Goal: Task Accomplishment & Management: Use online tool/utility

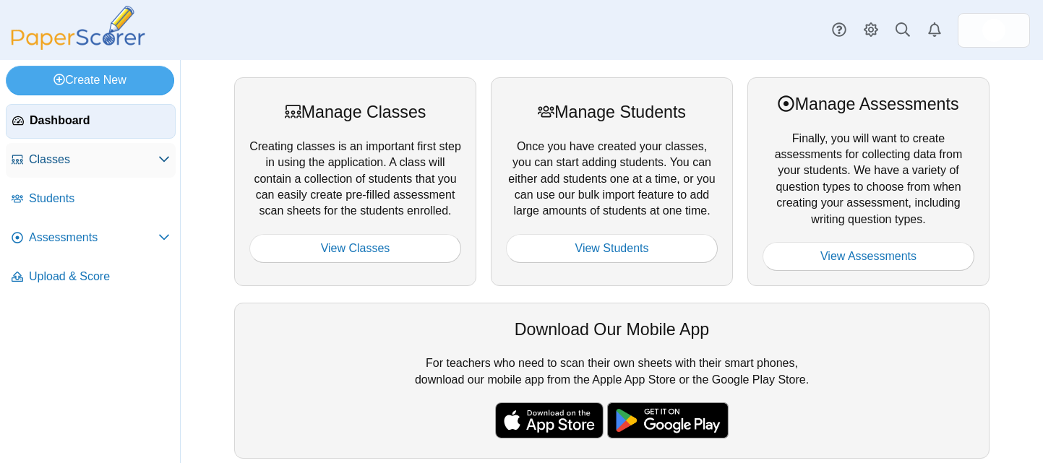
click at [88, 171] on link "Classes" at bounding box center [91, 160] width 170 height 35
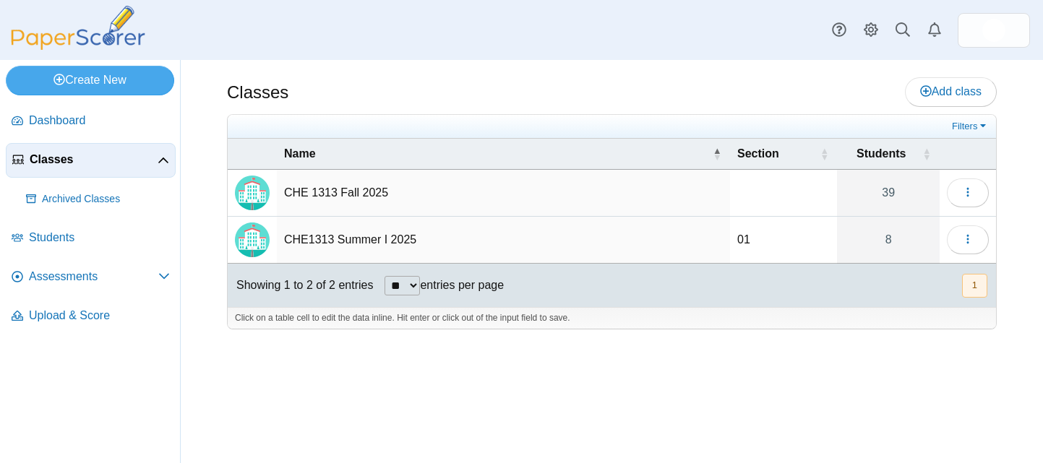
click at [316, 192] on td "CHE 1313 Fall 2025" at bounding box center [503, 193] width 453 height 47
click at [958, 189] on button "button" at bounding box center [968, 193] width 42 height 29
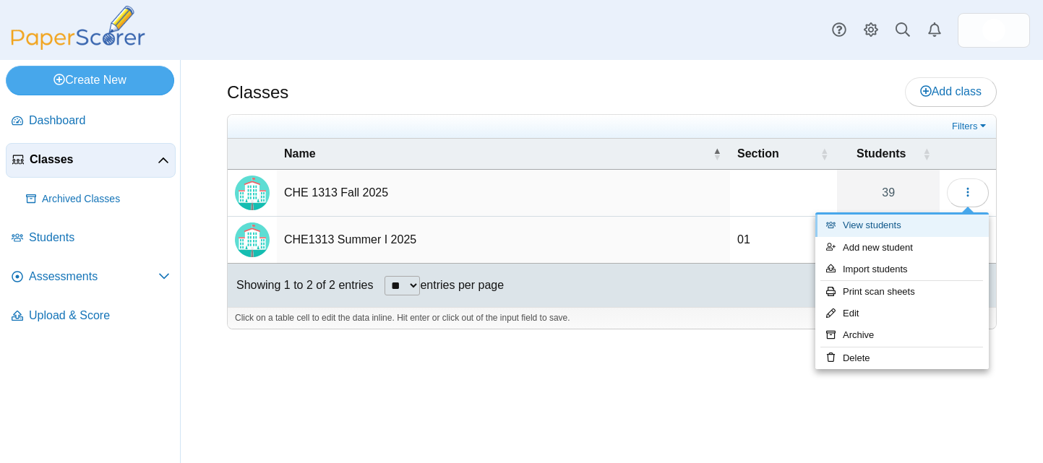
click at [897, 225] on link "View students" at bounding box center [902, 226] width 174 height 22
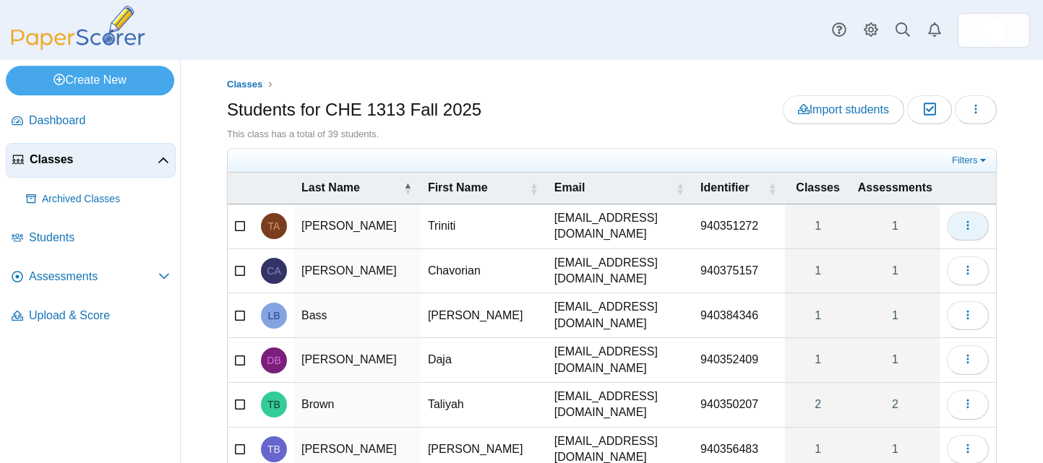
click at [967, 223] on use "button" at bounding box center [968, 225] width 2 height 9
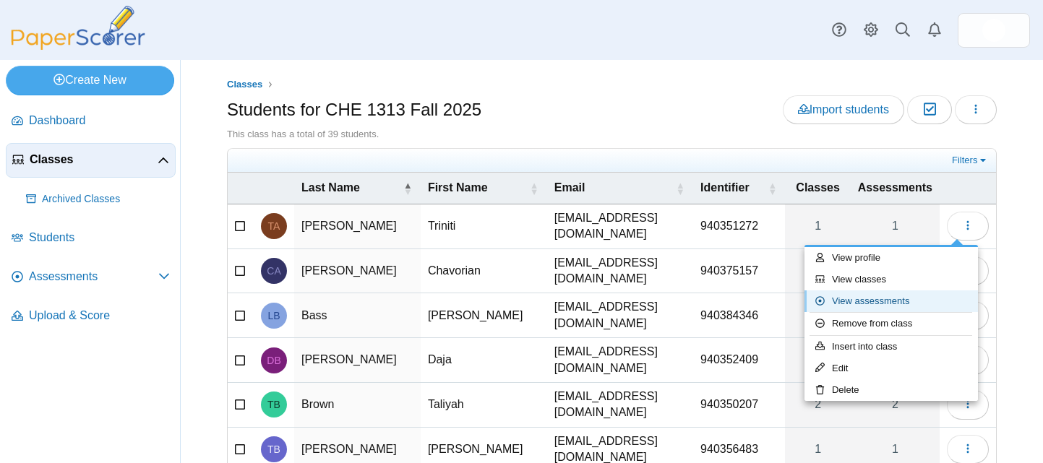
click at [907, 299] on link "View assessments" at bounding box center [892, 302] width 174 height 22
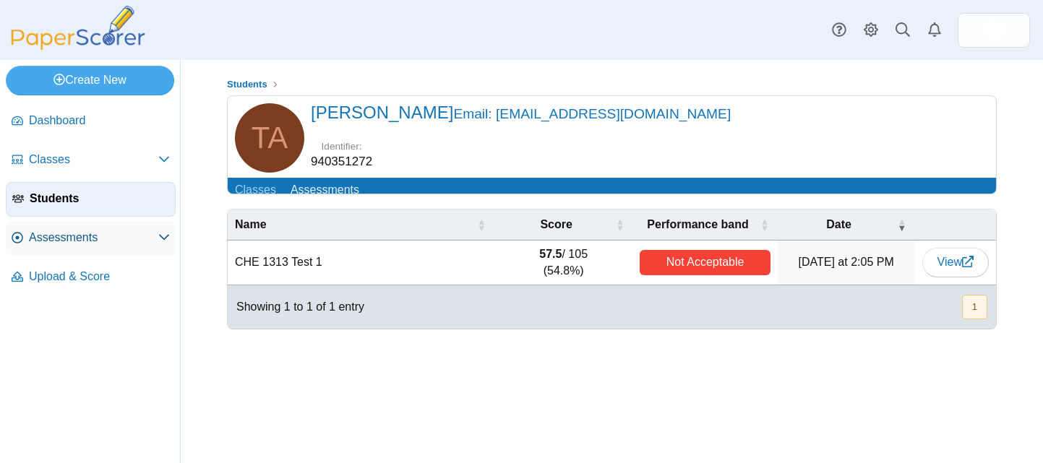
click at [120, 231] on span "Assessments" at bounding box center [93, 238] width 129 height 16
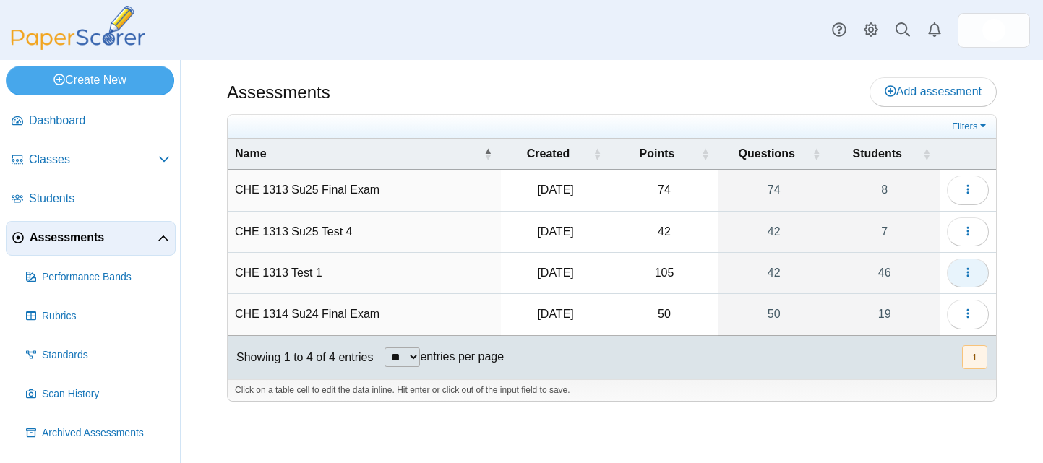
click at [968, 272] on use "button" at bounding box center [968, 272] width 2 height 9
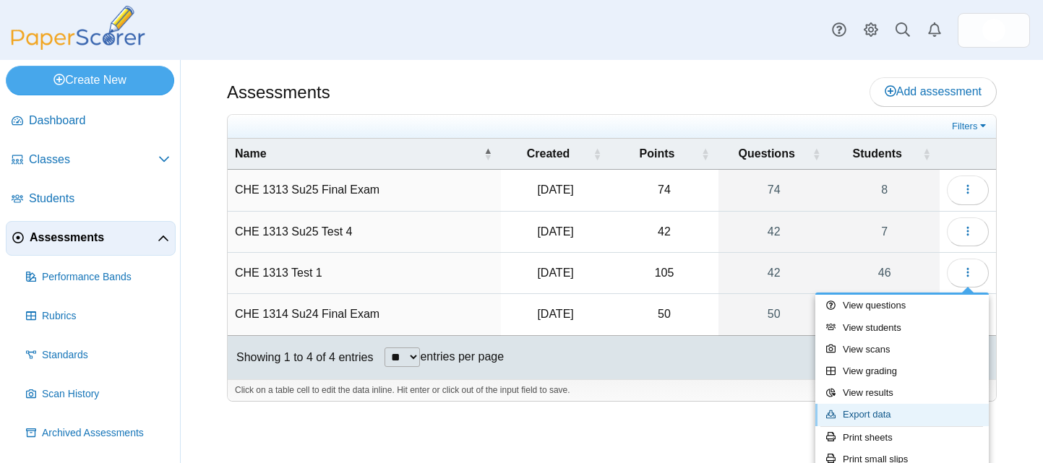
click at [871, 414] on link "Export data" at bounding box center [902, 415] width 174 height 22
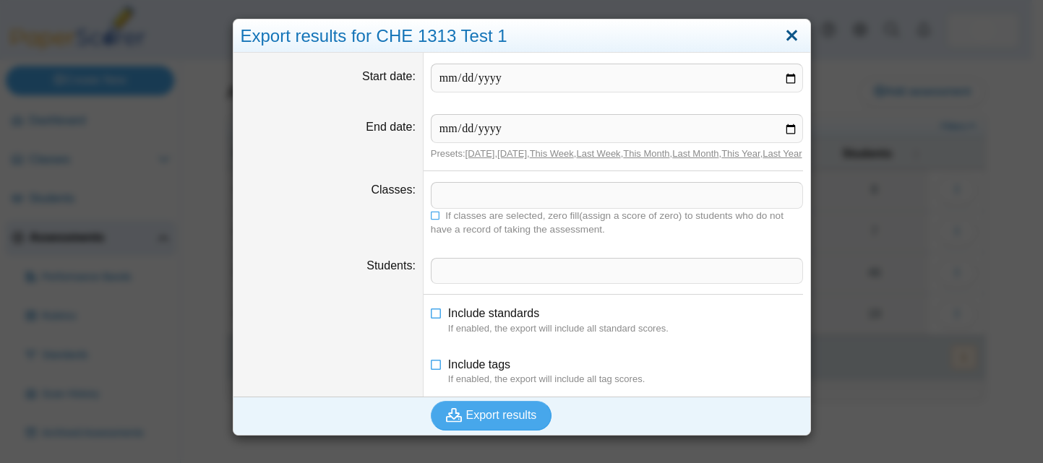
click at [782, 34] on link "Close" at bounding box center [792, 36] width 22 height 25
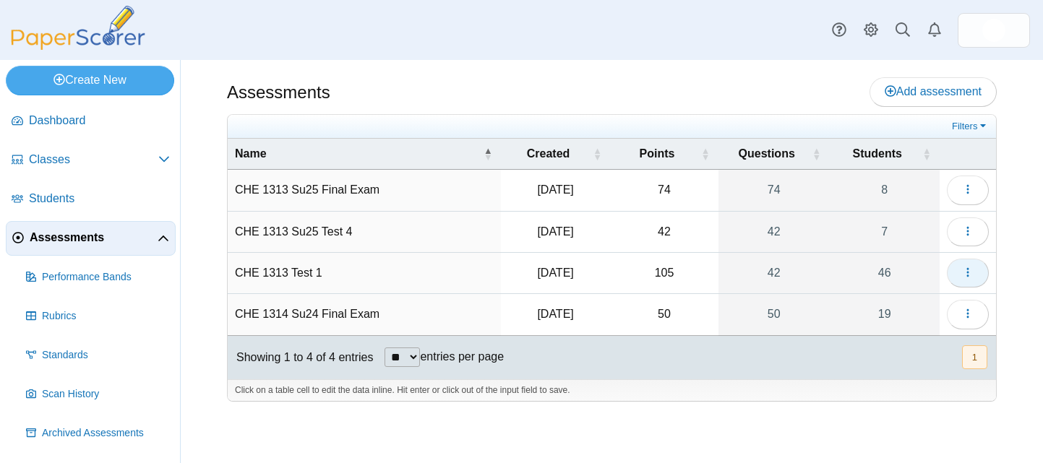
click at [961, 272] on button "button" at bounding box center [968, 273] width 42 height 29
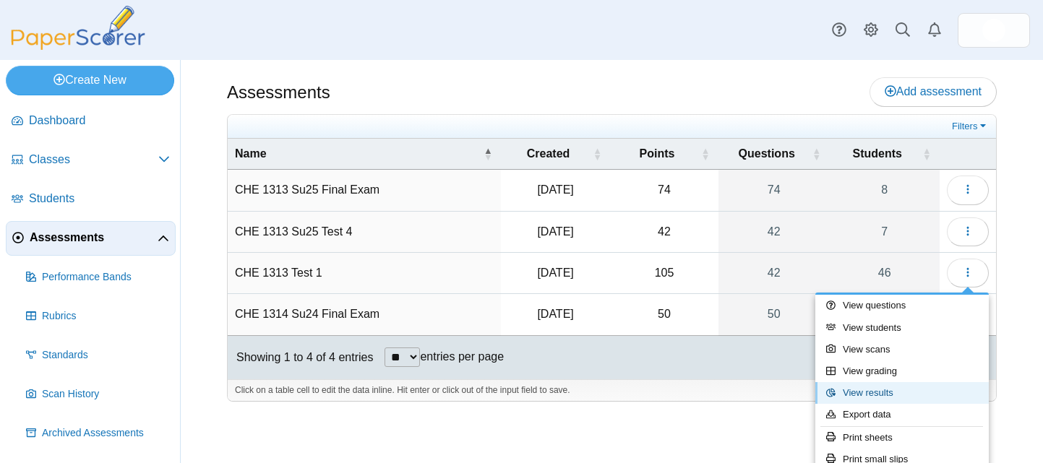
click at [878, 390] on link "View results" at bounding box center [902, 393] width 174 height 22
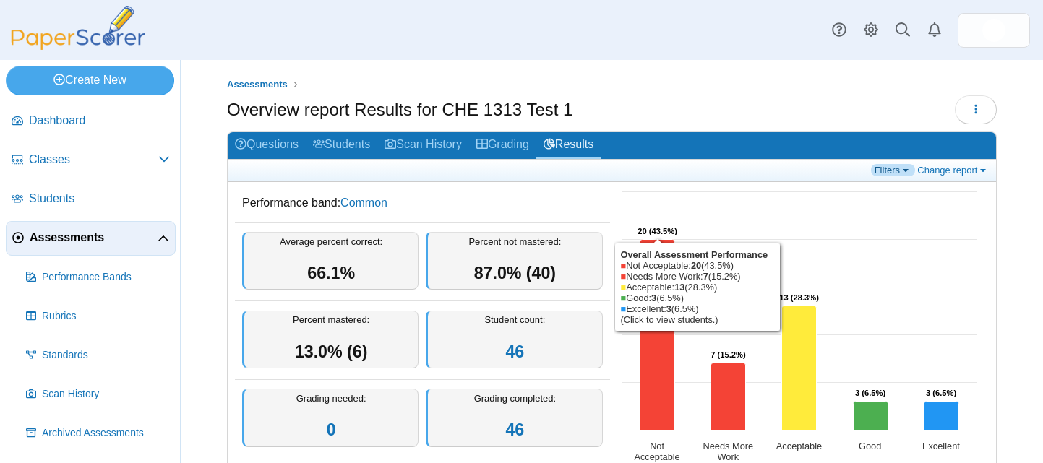
click at [896, 173] on link "Filters" at bounding box center [893, 170] width 44 height 12
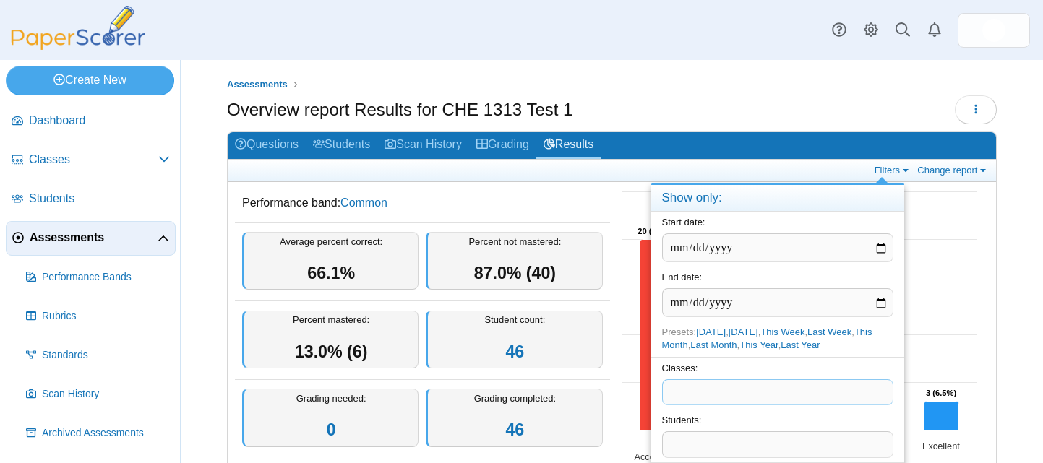
click at [744, 390] on span at bounding box center [778, 392] width 230 height 25
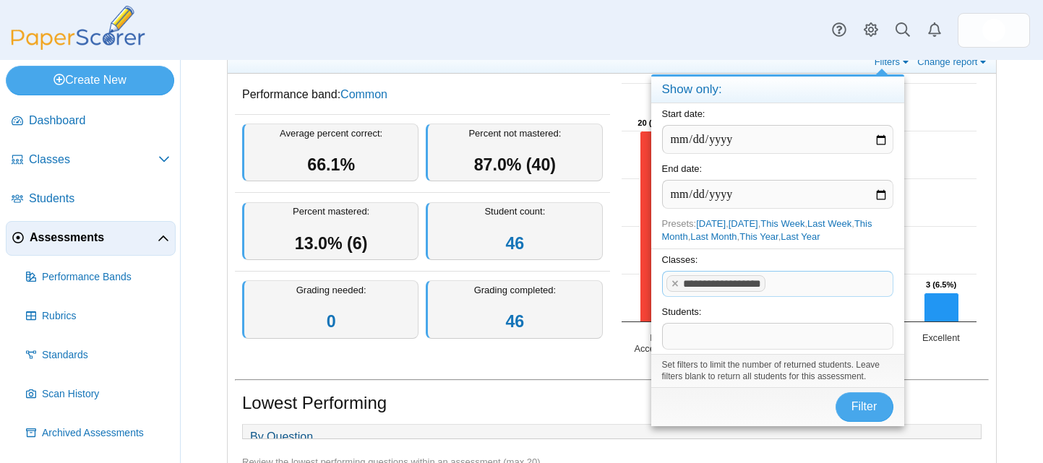
scroll to position [189, 0]
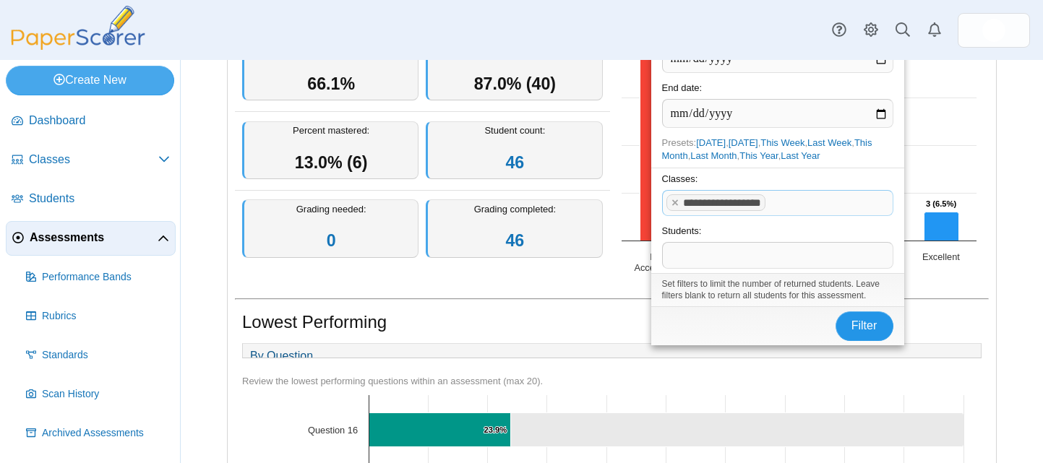
click at [855, 325] on span "Filter" at bounding box center [865, 326] width 26 height 12
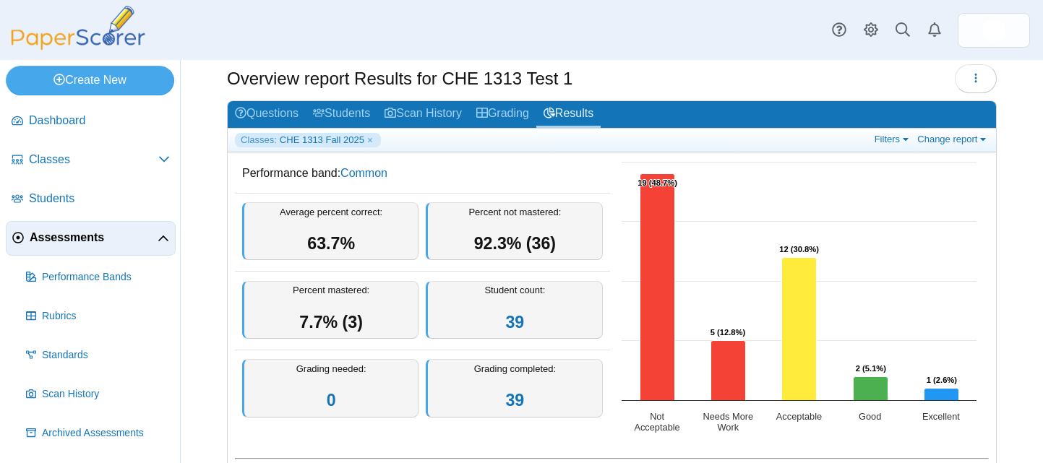
scroll to position [30, 0]
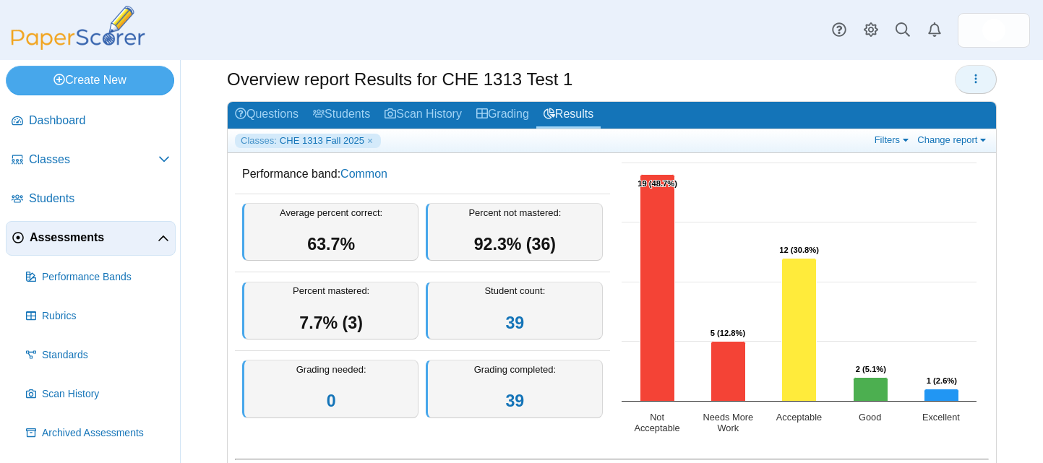
click at [970, 80] on icon "button" at bounding box center [976, 79] width 12 height 12
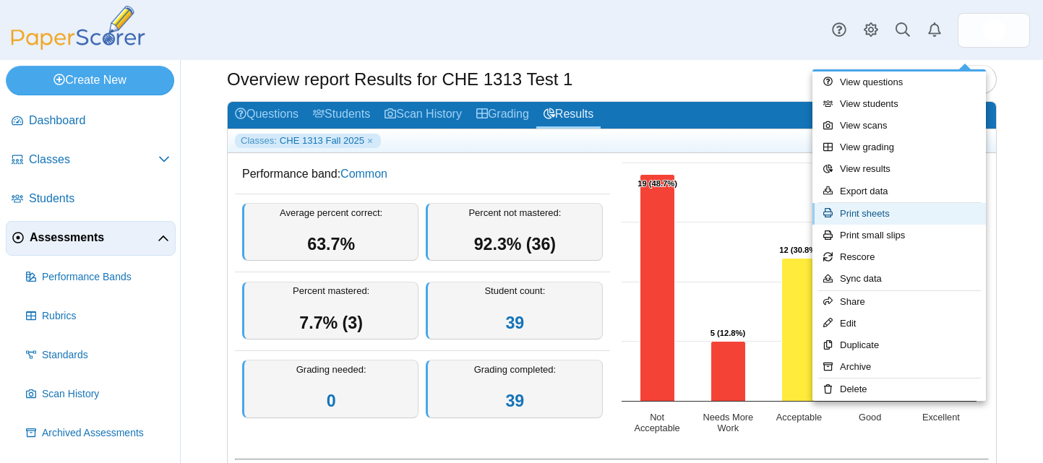
click at [881, 211] on link "Print sheets" at bounding box center [900, 214] width 174 height 22
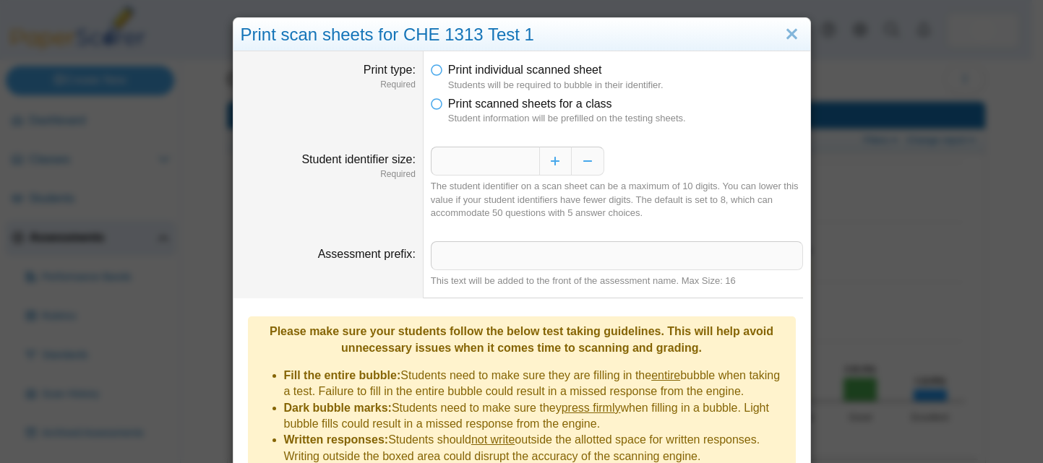
scroll to position [0, 0]
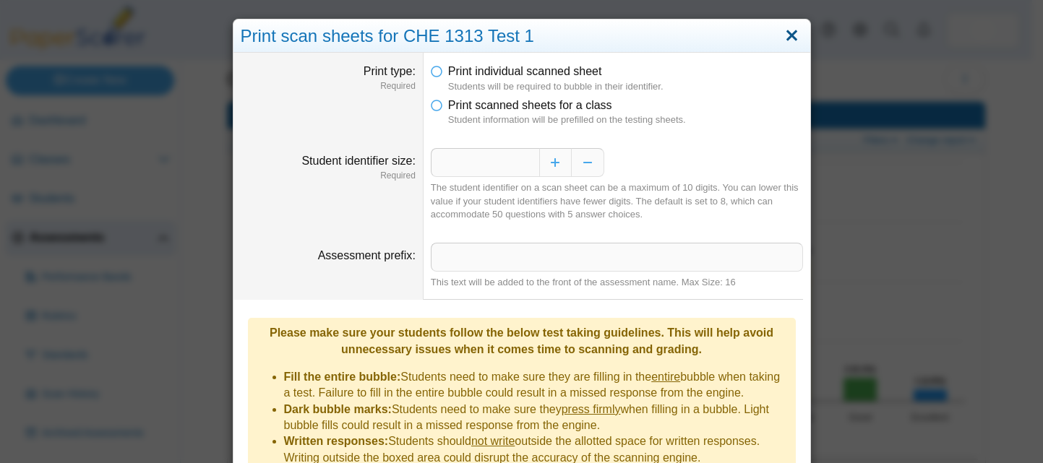
click at [788, 40] on link "Close" at bounding box center [792, 36] width 22 height 25
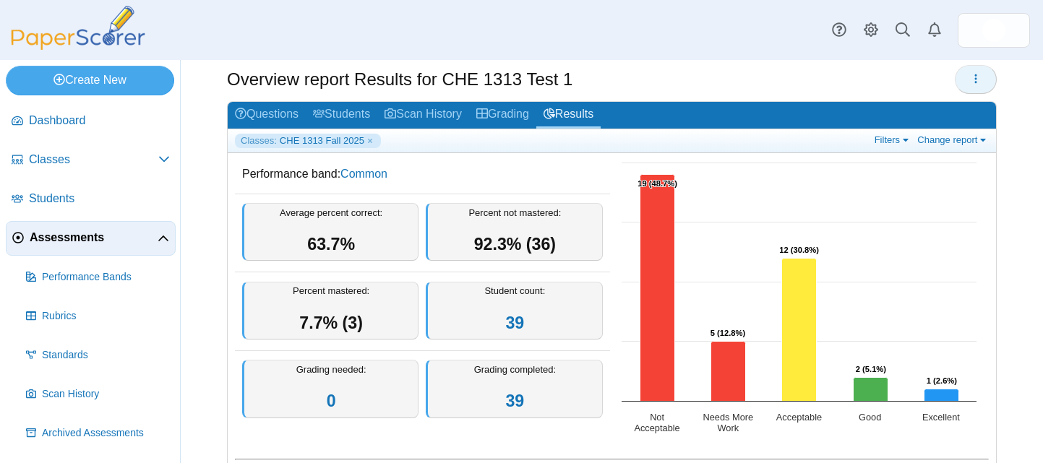
click at [970, 84] on icon "button" at bounding box center [976, 79] width 12 height 12
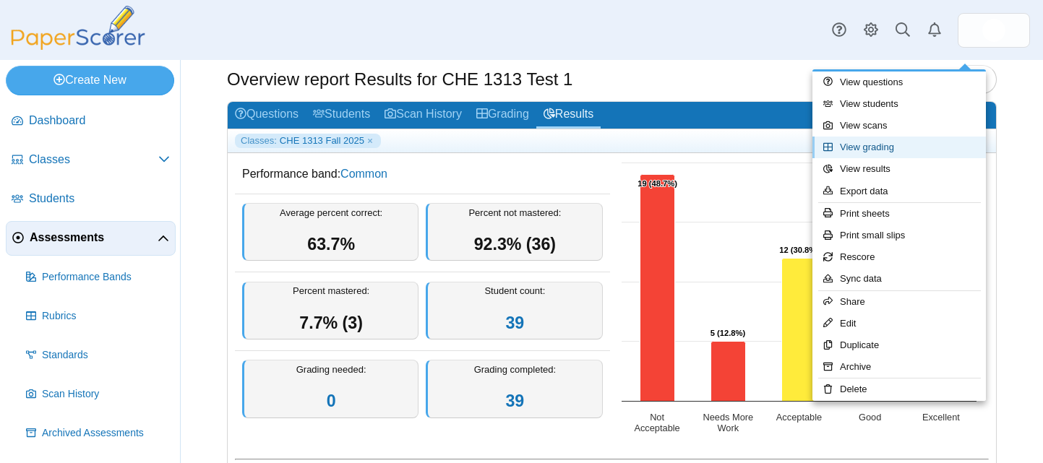
click at [873, 145] on link "View grading" at bounding box center [900, 148] width 174 height 22
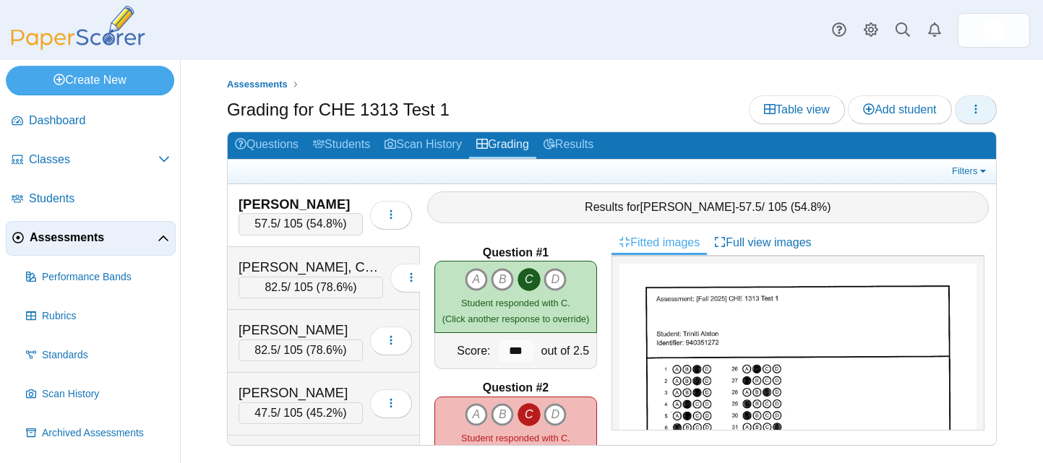
click at [979, 107] on icon "button" at bounding box center [976, 109] width 12 height 12
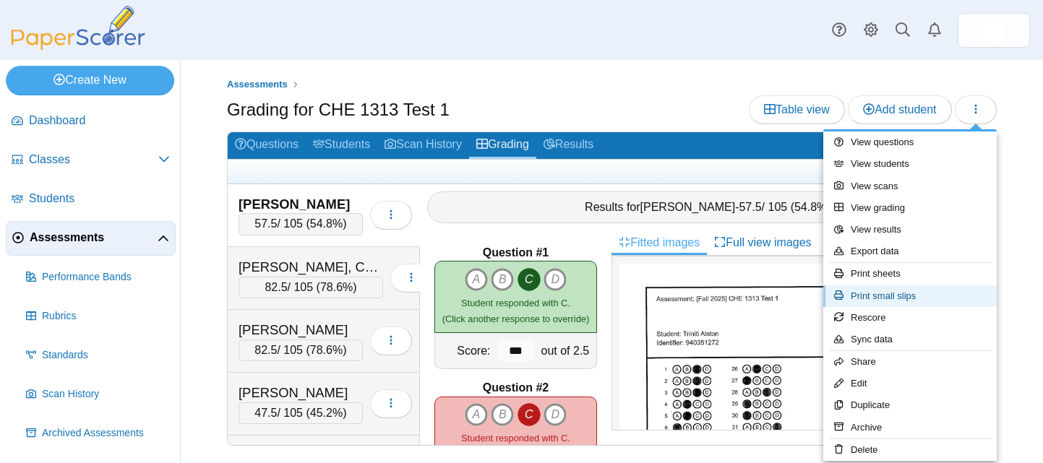
click at [868, 296] on link "Print small slips" at bounding box center [910, 297] width 174 height 22
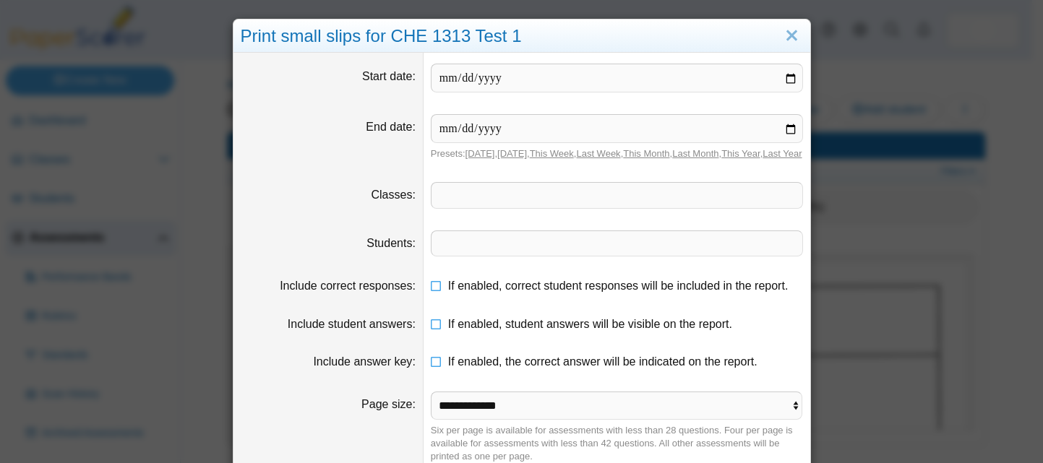
click at [620, 207] on span at bounding box center [617, 195] width 371 height 25
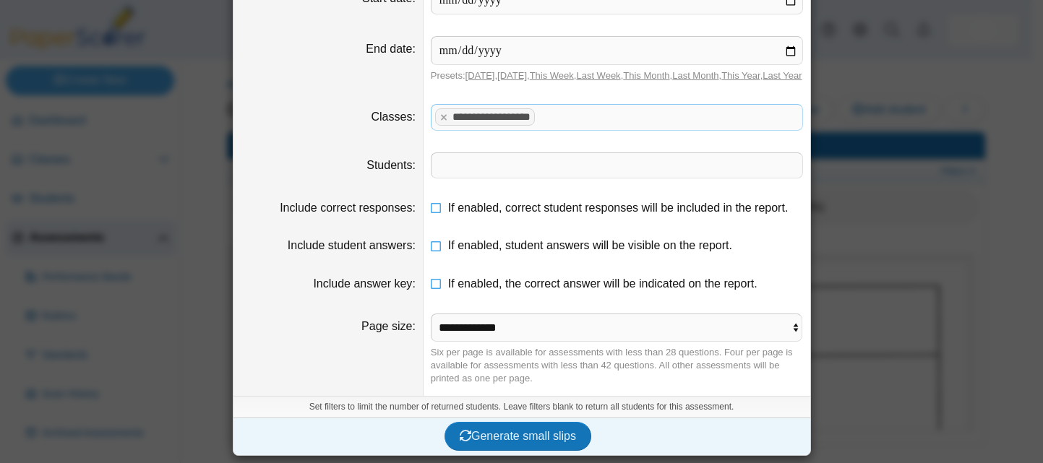
scroll to position [92, 0]
click at [790, 331] on select "**********" at bounding box center [617, 327] width 372 height 27
select select "**********"
click at [431, 314] on select "**********" at bounding box center [617, 327] width 372 height 27
click at [531, 434] on span "Generate small slips" at bounding box center [518, 436] width 116 height 12
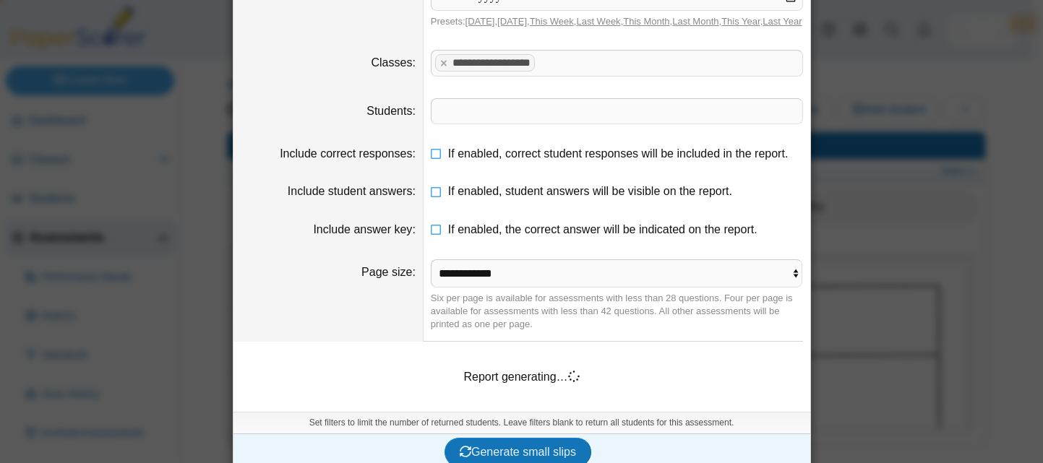
scroll to position [162, 0]
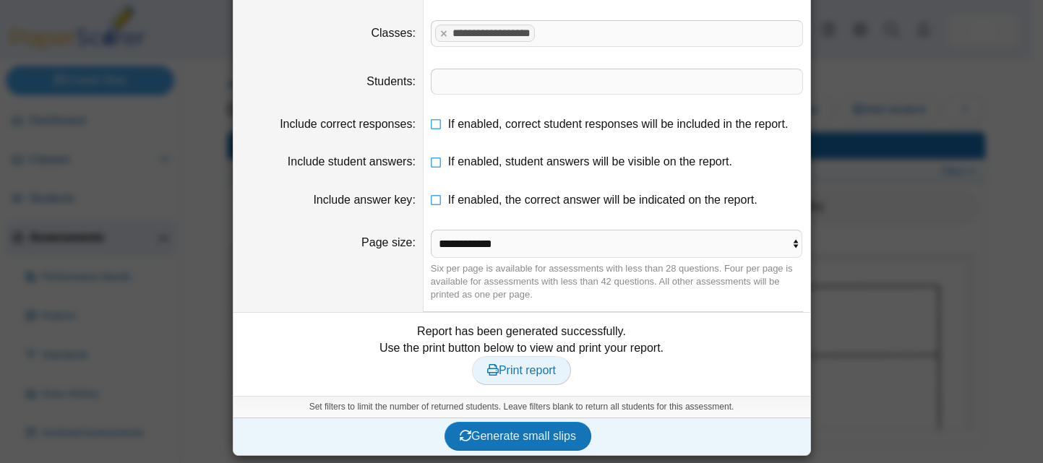
click at [533, 377] on span "Print report" at bounding box center [521, 370] width 69 height 12
